Goal: Navigation & Orientation: Find specific page/section

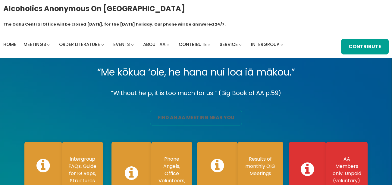
click at [212, 110] on link "find an aa meeting near you" at bounding box center [196, 118] width 92 height 16
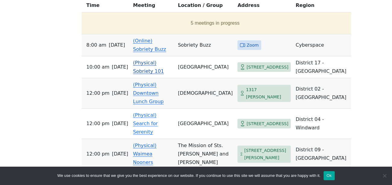
scroll to position [241, 0]
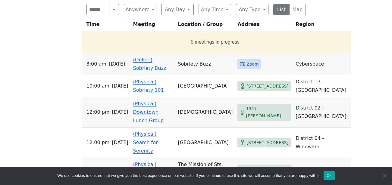
click at [207, 34] on button "5 meetings in progress" at bounding box center [215, 42] width 262 height 17
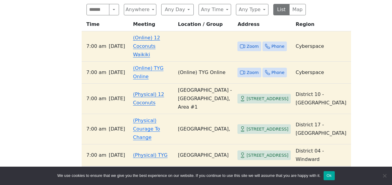
click at [147, 35] on link "(Online) 12 Coconuts Waikiki" at bounding box center [146, 46] width 27 height 23
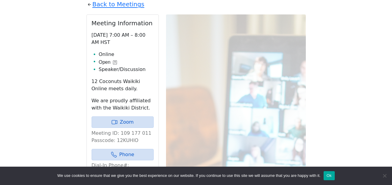
scroll to position [208, 0]
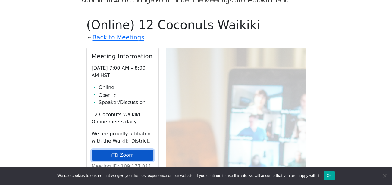
click at [123, 150] on link "Zoom" at bounding box center [123, 155] width 62 height 11
